Goal: Transaction & Acquisition: Purchase product/service

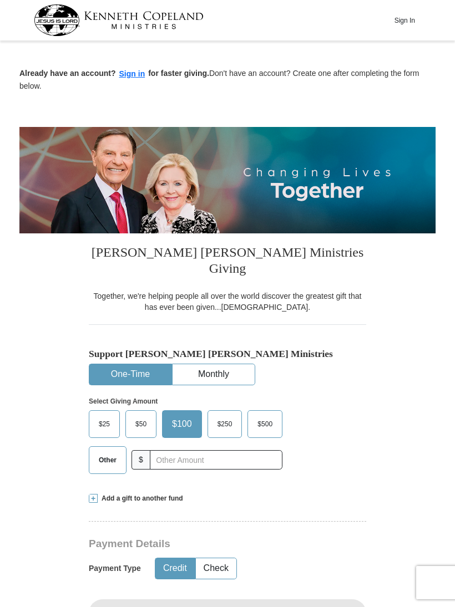
click at [413, 17] on button "Sign In" at bounding box center [404, 20] width 33 height 17
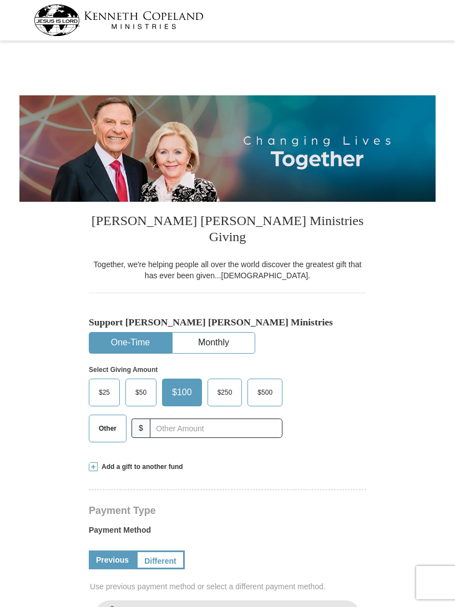
select select "CA"
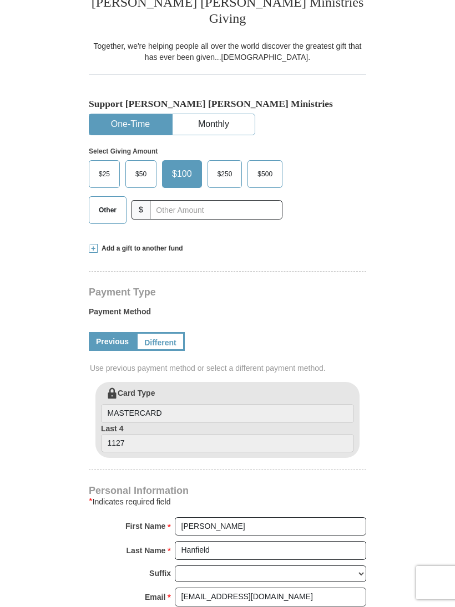
scroll to position [181, 0]
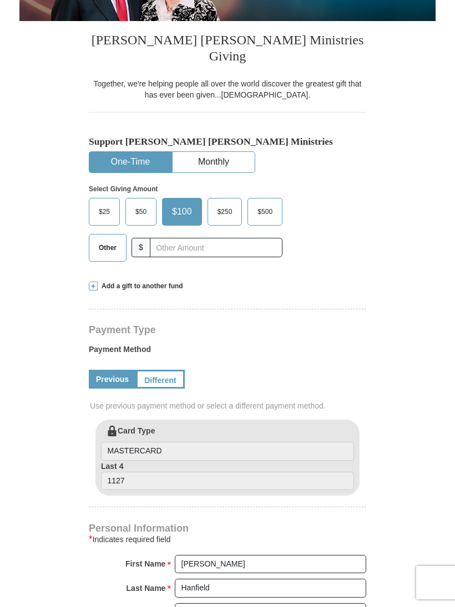
click at [213, 152] on button "Monthly" at bounding box center [214, 162] width 82 height 21
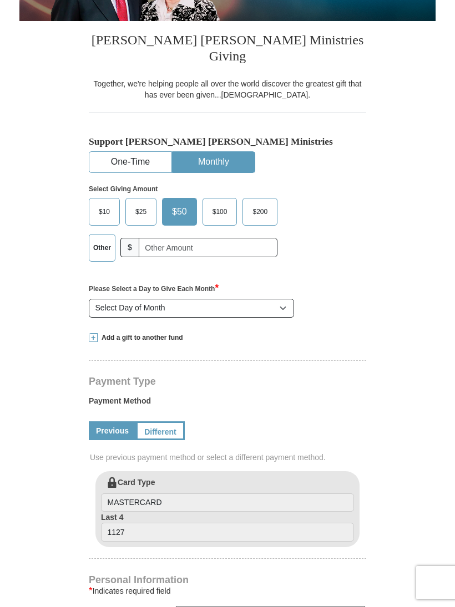
click at [102, 235] on label "Other" at bounding box center [102, 248] width 26 height 27
click at [0, 0] on input "Other" at bounding box center [0, 0] width 0 height 0
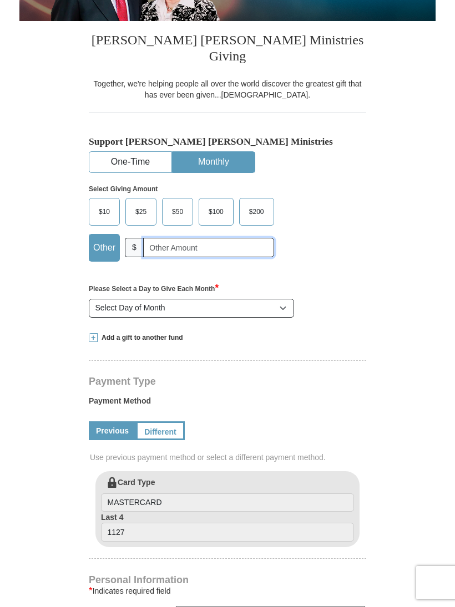
click at [157, 238] on input "text" at bounding box center [208, 247] width 131 height 19
type input "20.00"
click at [20, 312] on form "Kenneth Copeland Ministries Giving Together, we're helping people all over the …" at bounding box center [227, 511] width 416 height 1295
click at [113, 152] on button "One-Time" at bounding box center [130, 162] width 82 height 21
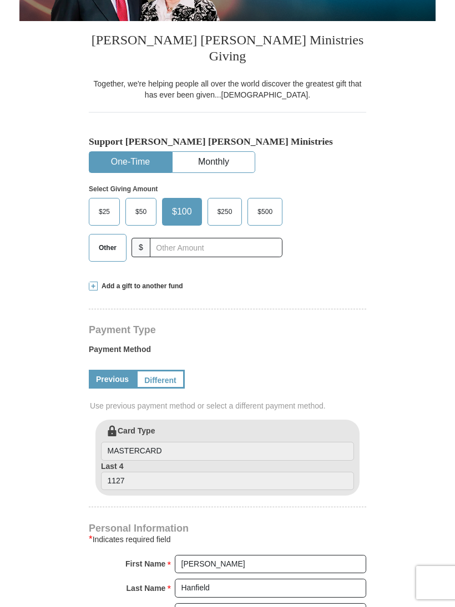
click at [104, 240] on span "Other" at bounding box center [107, 248] width 29 height 17
click at [0, 0] on input "Other" at bounding box center [0, 0] width 0 height 0
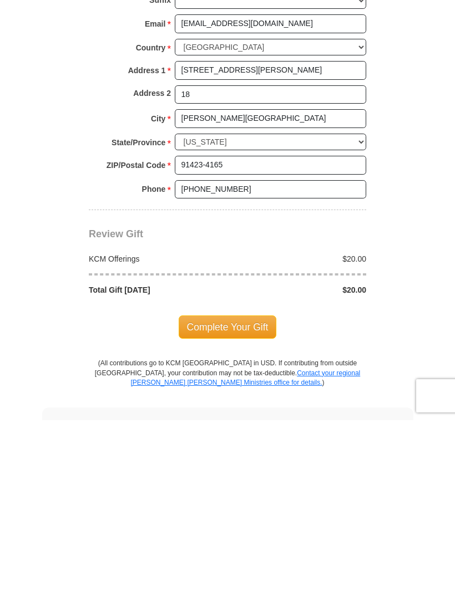
scroll to position [621, 0]
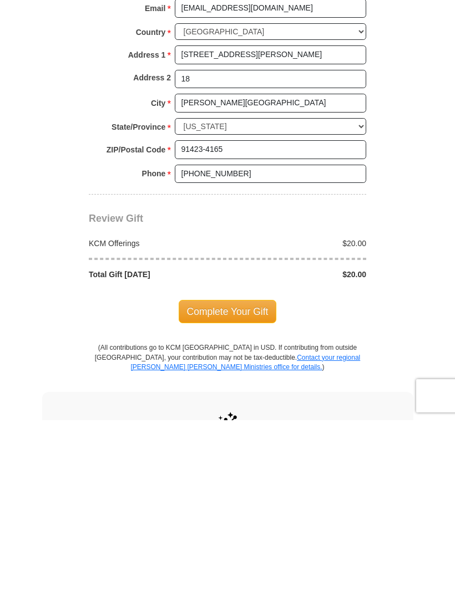
type input "20.00"
click at [207, 487] on span "Complete Your Gift" at bounding box center [228, 498] width 98 height 23
